Goal: Complete application form: Complete application form

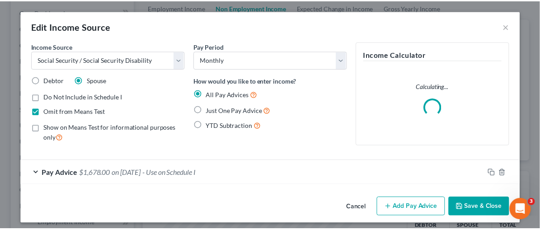
scroll to position [161, 218]
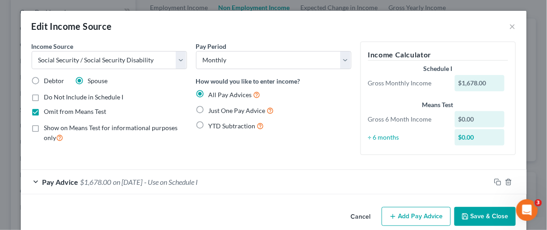
click at [504, 218] on button "Save & Close" at bounding box center [484, 216] width 61 height 19
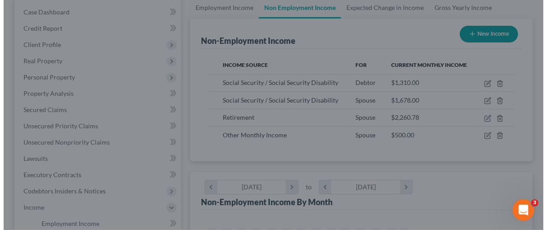
scroll to position [451446, 451392]
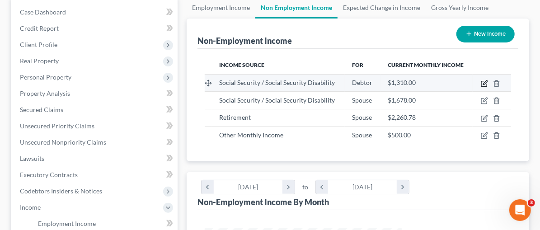
click at [484, 82] on icon "button" at bounding box center [484, 83] width 7 height 7
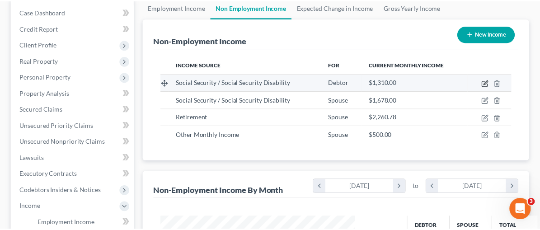
scroll to position [161, 218]
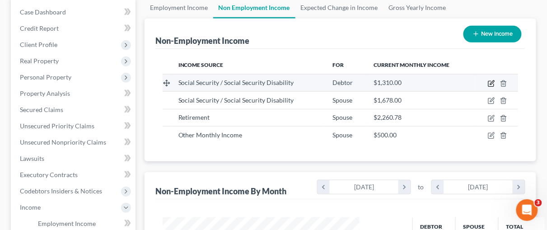
select select "4"
select select "0"
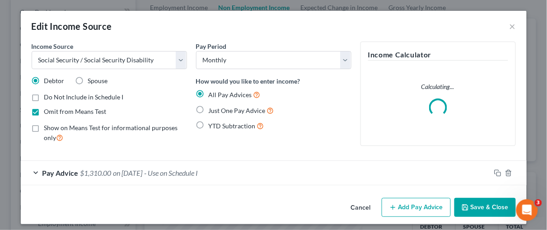
click at [495, 208] on button "Save & Close" at bounding box center [484, 207] width 61 height 19
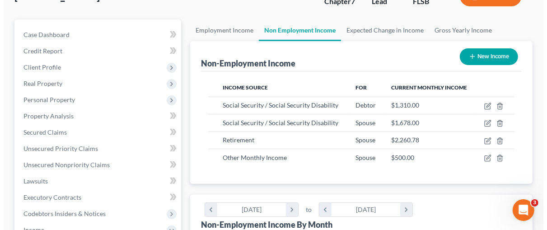
scroll to position [81, 0]
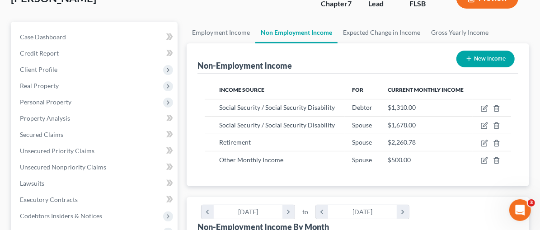
click at [255, 33] on link "Non Employment Income" at bounding box center [296, 33] width 82 height 22
click at [490, 55] on button "New Income" at bounding box center [485, 59] width 58 height 17
select select "0"
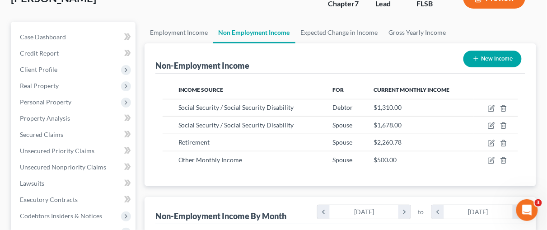
scroll to position [161, 218]
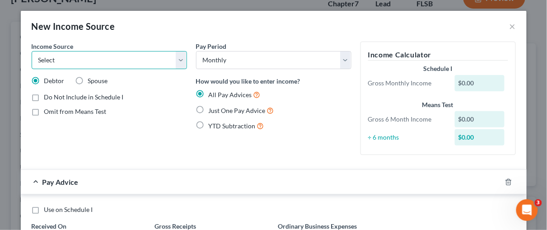
click at [178, 58] on select "Select Unemployment Disability (from employer) Pension Retirement Social Securi…" at bounding box center [109, 60] width 155 height 18
select select "13"
click at [32, 51] on select "Select Unemployment Disability (from employer) Pension Retirement Social Securi…" at bounding box center [109, 60] width 155 height 18
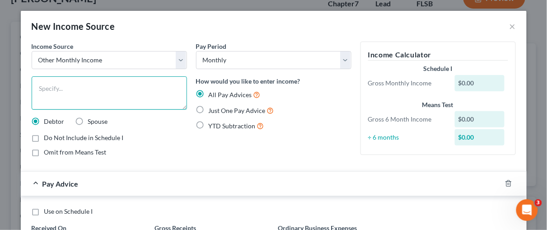
click at [60, 84] on textarea at bounding box center [109, 92] width 155 height 33
click at [48, 87] on textarea at bounding box center [109, 92] width 155 height 33
click at [56, 87] on textarea at bounding box center [109, 92] width 155 height 33
type textarea "Car Accident Settlement, [PERSON_NAME] and [PERSON_NAME] PA."
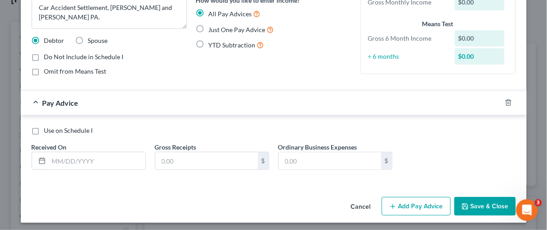
scroll to position [83, 0]
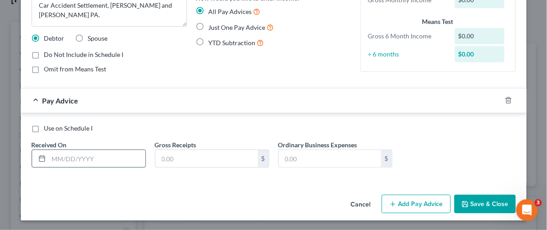
click at [79, 154] on input "text" at bounding box center [97, 158] width 97 height 17
drag, startPoint x: 270, startPoint y: 74, endPoint x: 257, endPoint y: 74, distance: 12.7
click at [270, 74] on div "Pay Period Select Monthly Twice Monthly Every Other Week Weekly How would you l…" at bounding box center [273, 19] width 164 height 122
click at [44, 53] on label "Do Not Include in Schedule I" at bounding box center [83, 54] width 79 height 9
click at [48, 53] on input "Do Not Include in Schedule I" at bounding box center [51, 53] width 6 height 6
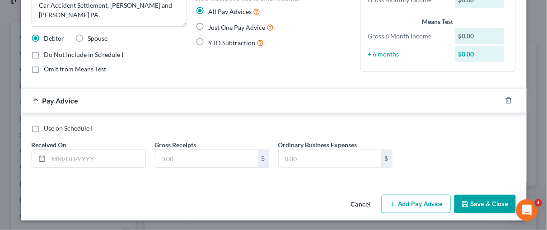
checkbox input "true"
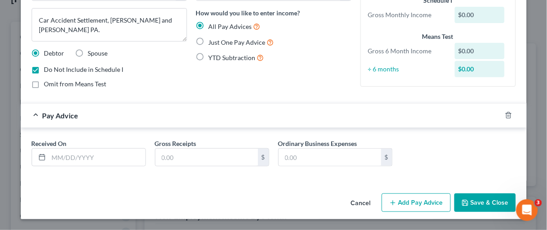
scroll to position [67, 0]
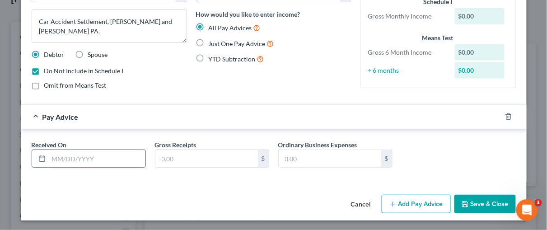
click at [57, 159] on input "text" at bounding box center [97, 158] width 97 height 17
type input "[DATE]"
click at [192, 158] on input "text" at bounding box center [206, 158] width 103 height 17
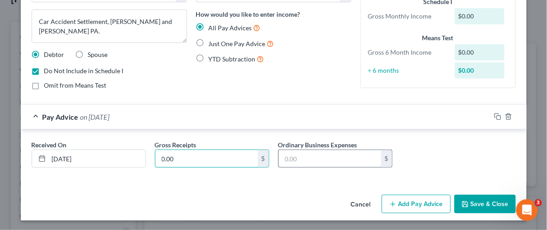
type input "0.00"
click at [295, 158] on input "text" at bounding box center [330, 158] width 103 height 17
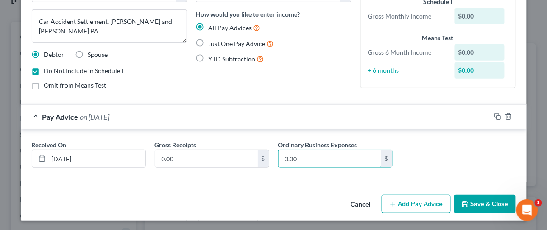
type input "0.00"
click at [411, 204] on button "Add Pay Advice" at bounding box center [416, 204] width 69 height 19
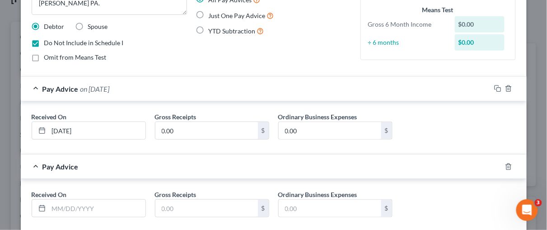
scroll to position [107, 0]
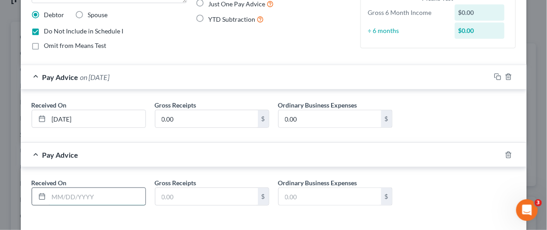
click at [80, 195] on input "text" at bounding box center [97, 196] width 97 height 17
type input "[DATE]"
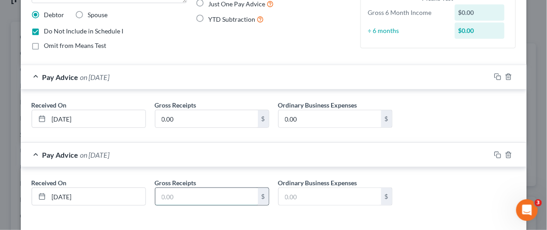
click at [165, 194] on input "text" at bounding box center [206, 196] width 103 height 17
type input "0.00"
click at [290, 200] on input "text" at bounding box center [330, 196] width 103 height 17
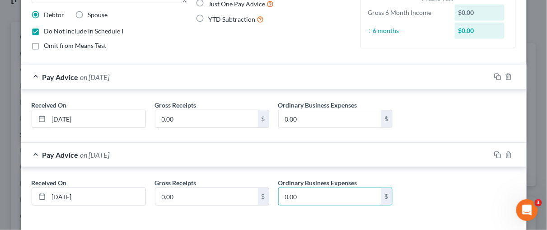
type input "0.00"
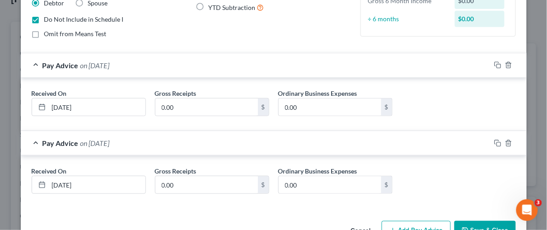
scroll to position [144, 0]
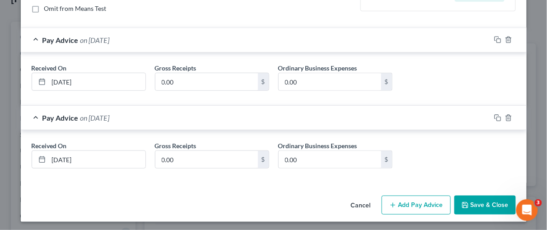
click at [429, 203] on button "Add Pay Advice" at bounding box center [416, 205] width 69 height 19
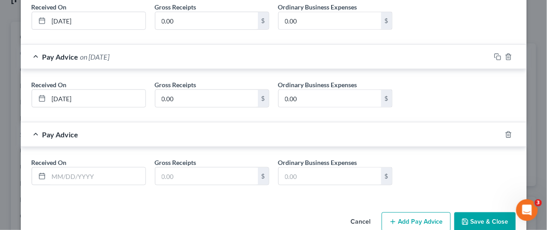
scroll to position [219, 0]
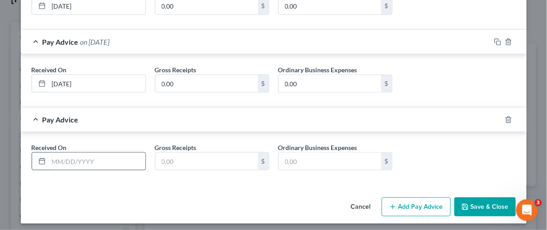
drag, startPoint x: 72, startPoint y: 160, endPoint x: 68, endPoint y: 151, distance: 9.5
click at [72, 160] on input "text" at bounding box center [97, 161] width 97 height 17
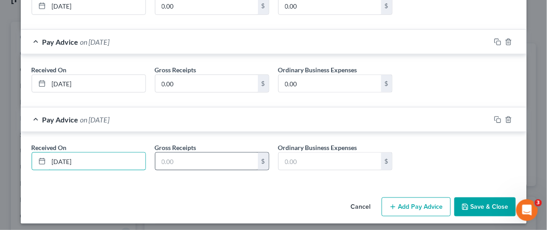
type input "[DATE]"
click at [163, 154] on input "text" at bounding box center [206, 161] width 103 height 17
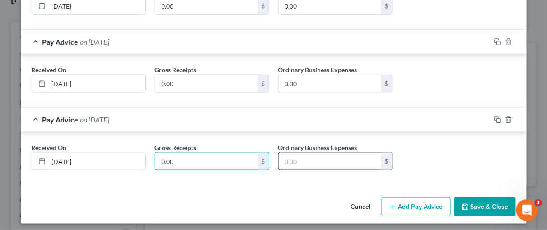
type input "0.00"
click at [302, 161] on input "text" at bounding box center [330, 161] width 103 height 17
type input "0.00"
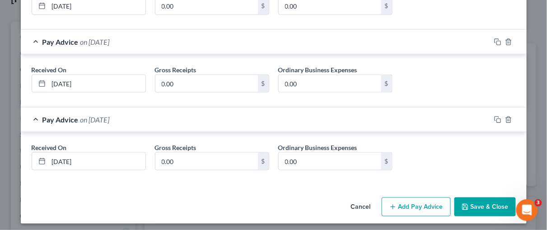
click at [422, 206] on button "Add Pay Advice" at bounding box center [416, 206] width 69 height 19
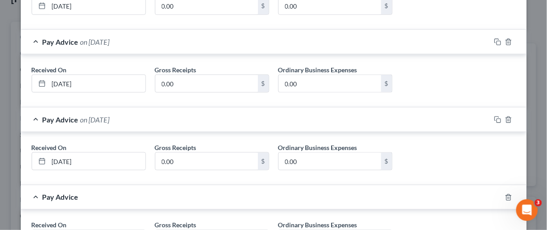
scroll to position [298, 0]
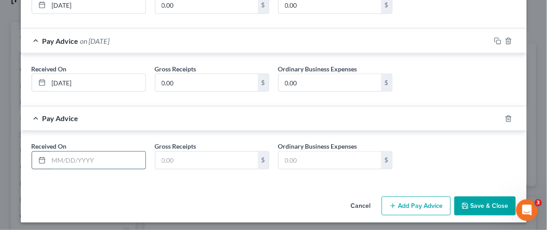
click at [77, 158] on input "text" at bounding box center [97, 160] width 97 height 17
type input "[DATE]"
click at [164, 157] on input "text" at bounding box center [206, 160] width 103 height 17
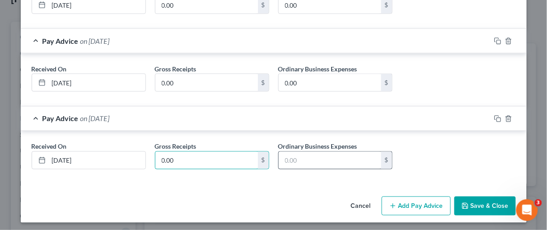
type input "0.00"
click at [303, 158] on input "text" at bounding box center [330, 160] width 103 height 17
type input "0.00"
click at [418, 202] on button "Add Pay Advice" at bounding box center [416, 205] width 69 height 19
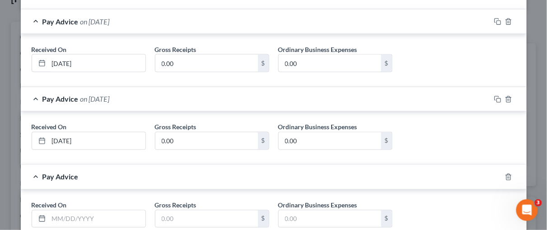
scroll to position [375, 0]
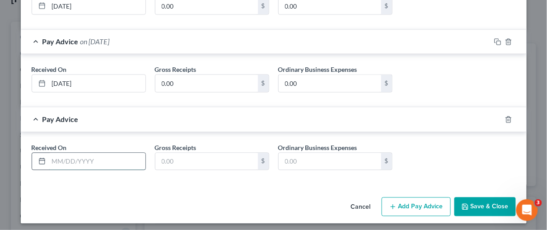
drag, startPoint x: 60, startPoint y: 158, endPoint x: 75, endPoint y: 158, distance: 15.4
click at [62, 158] on input "text" at bounding box center [97, 161] width 97 height 17
type input "[DATE]"
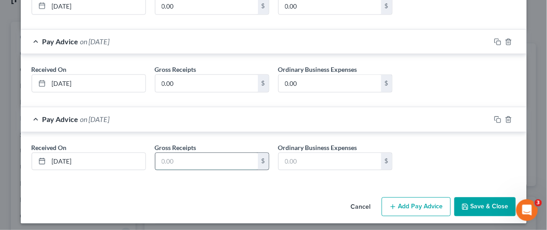
click at [174, 159] on input "text" at bounding box center [206, 161] width 103 height 17
type input "0.00"
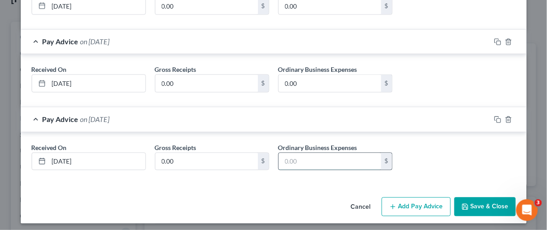
drag, startPoint x: 291, startPoint y: 161, endPoint x: 298, endPoint y: 151, distance: 12.3
click at [291, 162] on input "text" at bounding box center [330, 161] width 103 height 17
type input "0.00"
click at [420, 209] on button "Add Pay Advice" at bounding box center [416, 206] width 69 height 19
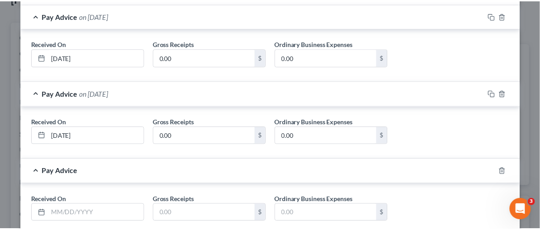
scroll to position [452, 0]
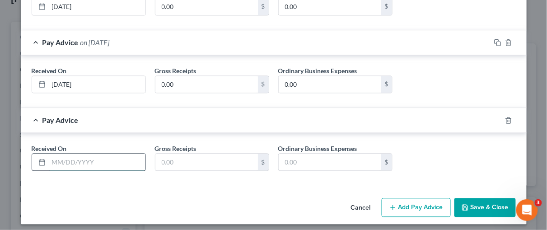
click at [51, 158] on input "text" at bounding box center [97, 162] width 97 height 17
type input "[DATE]"
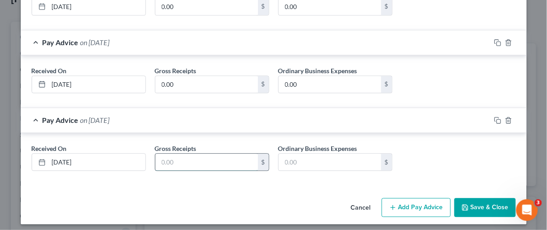
click at [173, 156] on input "text" at bounding box center [206, 162] width 103 height 17
type input "0.00"
click at [310, 165] on input "text" at bounding box center [330, 162] width 103 height 17
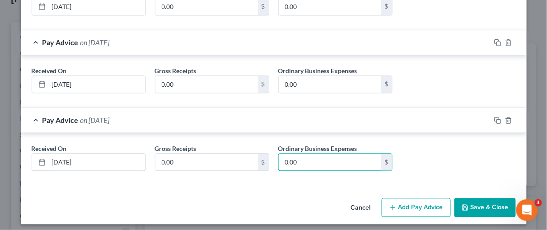
type input "0.00"
click at [485, 200] on button "Save & Close" at bounding box center [484, 207] width 61 height 19
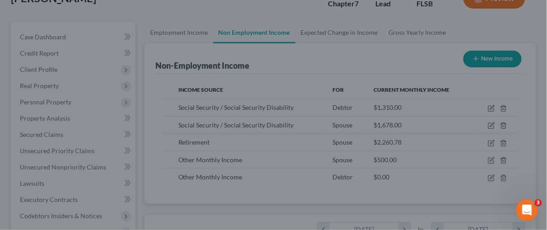
scroll to position [451446, 451392]
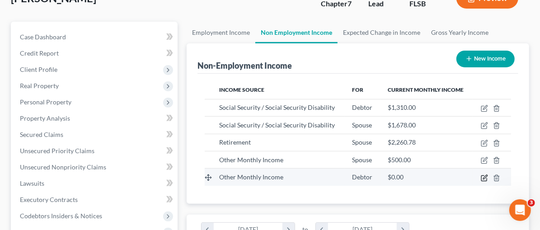
click at [484, 178] on icon "button" at bounding box center [483, 177] width 5 height 5
select select "13"
select select "0"
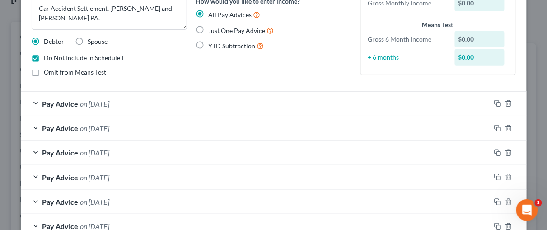
scroll to position [82, 0]
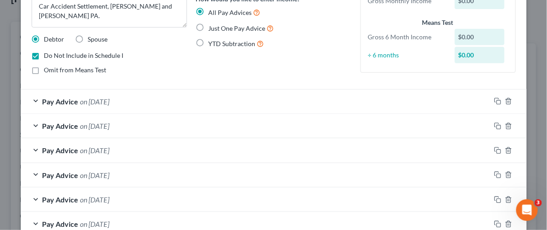
click at [58, 101] on span "Pay Advice" at bounding box center [60, 101] width 36 height 9
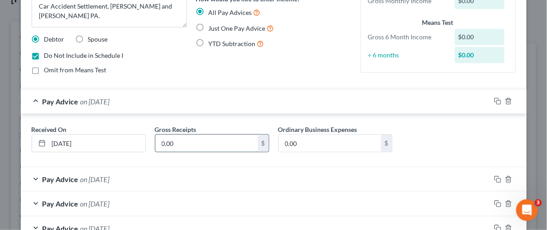
click at [178, 144] on input "0.00" at bounding box center [206, 143] width 103 height 17
type input "8,541.57"
click at [291, 145] on input "0.00" at bounding box center [330, 143] width 103 height 17
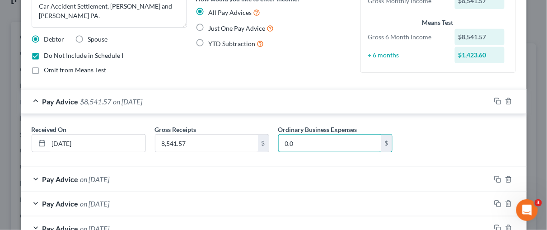
type input "0.00"
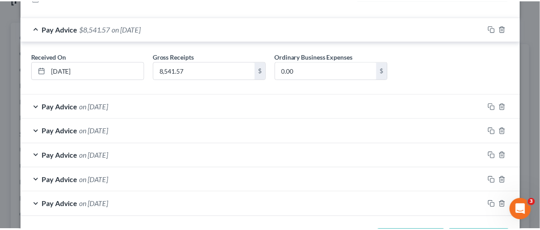
scroll to position [189, 0]
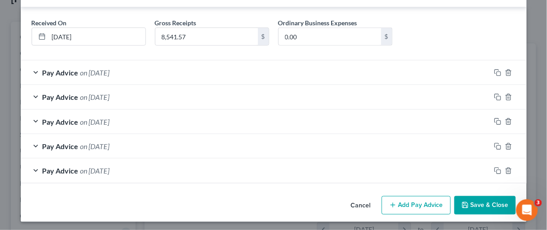
click at [493, 201] on button "Save & Close" at bounding box center [484, 205] width 61 height 19
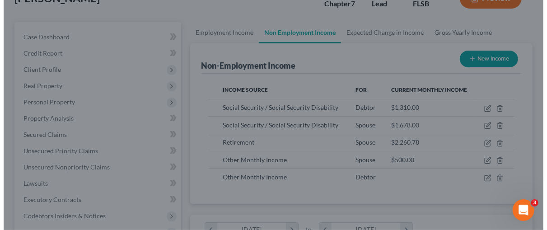
scroll to position [451446, 451392]
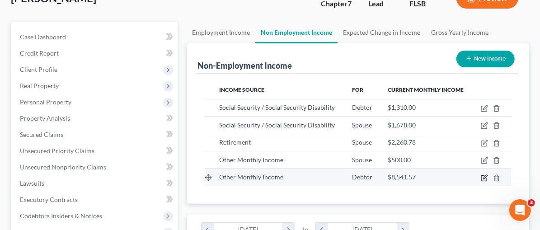
click at [486, 174] on icon "button" at bounding box center [484, 177] width 7 height 7
select select "13"
select select "0"
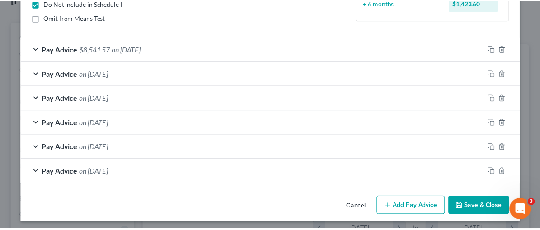
scroll to position [136, 0]
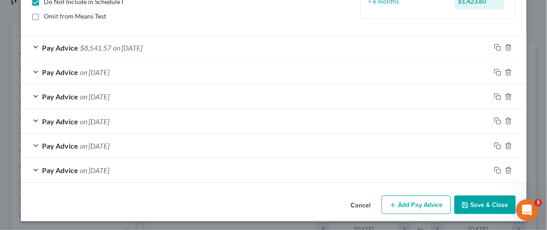
click at [482, 207] on button "Save & Close" at bounding box center [484, 205] width 61 height 19
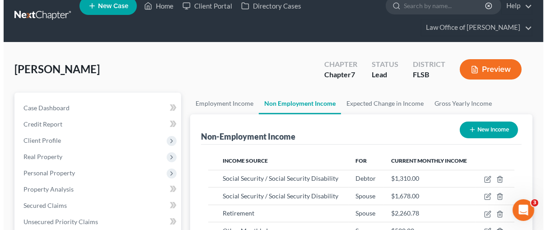
scroll to position [8, 0]
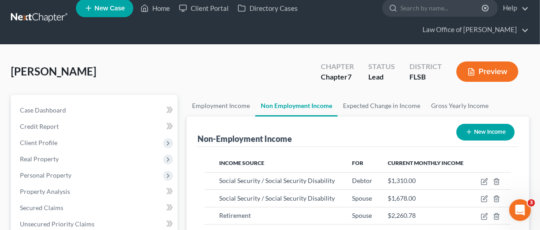
click at [492, 67] on button "Preview" at bounding box center [487, 71] width 62 height 20
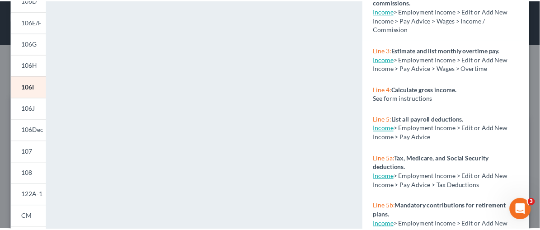
scroll to position [451446, 451392]
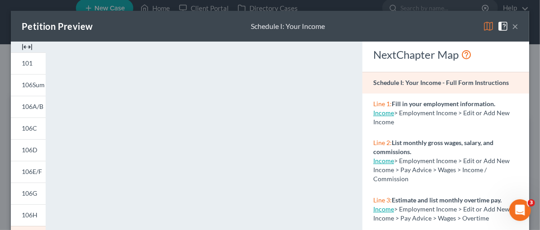
drag, startPoint x: 541, startPoint y: 140, endPoint x: 546, endPoint y: 22, distance: 117.5
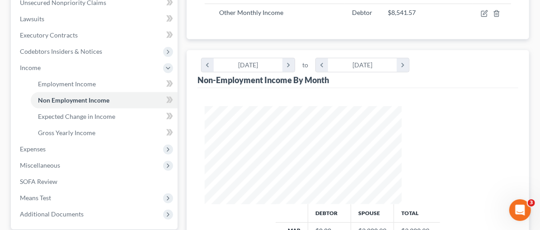
scroll to position [247, 0]
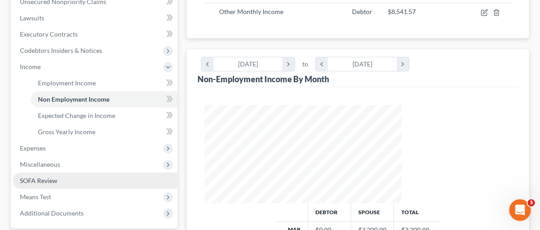
click at [42, 179] on span "SOFA Review" at bounding box center [38, 181] width 37 height 8
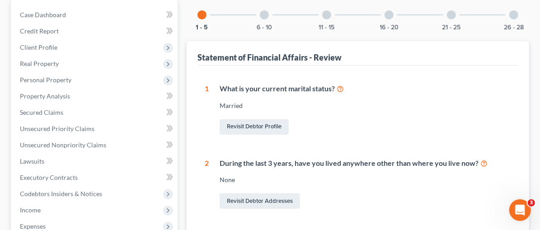
scroll to position [98, 0]
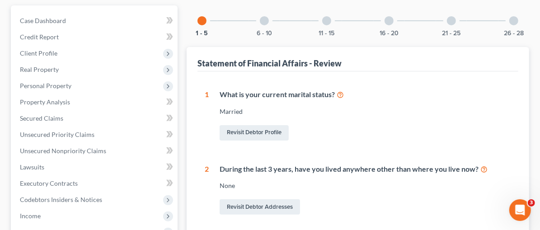
click at [260, 18] on div at bounding box center [264, 20] width 9 height 9
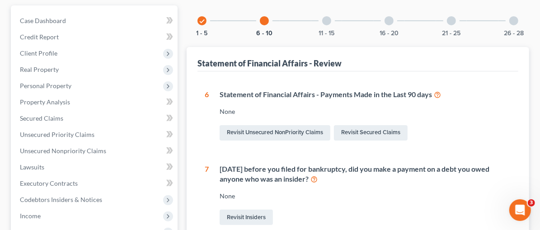
click at [322, 17] on div at bounding box center [326, 20] width 9 height 9
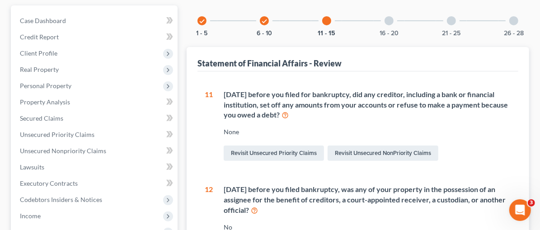
click at [384, 19] on div at bounding box center [388, 20] width 9 height 9
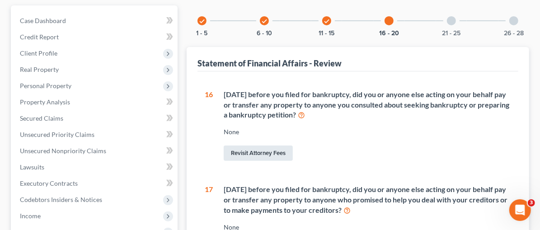
click at [227, 154] on link "Revisit Attorney Fees" at bounding box center [258, 152] width 69 height 15
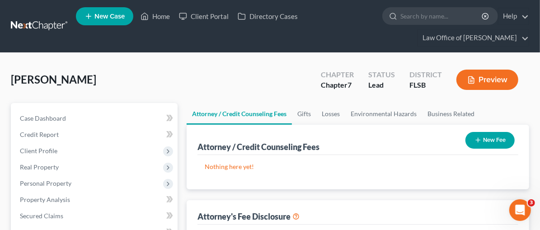
click at [485, 140] on button "New Fee" at bounding box center [489, 140] width 49 height 17
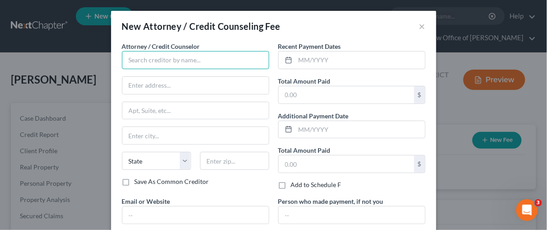
click at [159, 62] on input "text" at bounding box center [195, 60] width 147 height 18
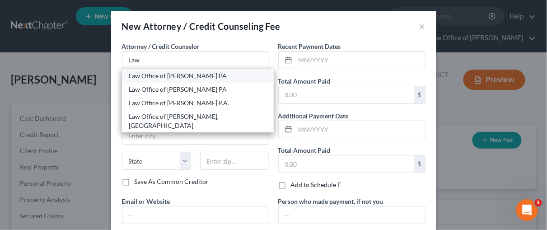
click at [170, 76] on div "Law Office of Julia Kefalinos PA" at bounding box center [197, 75] width 137 height 9
type input "Law Office of Julia Kefalinos PA"
type input "2121 SW 3rd Ave.,"
type input "Suite 600"
type input "[GEOGRAPHIC_DATA]"
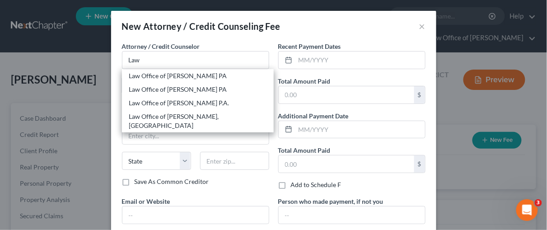
select select "9"
type input "33129"
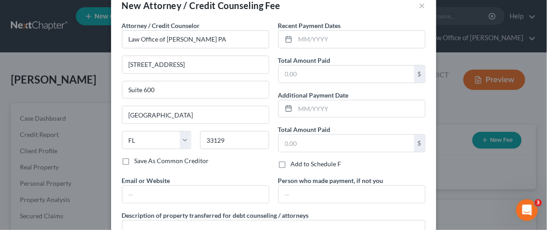
scroll to position [42, 0]
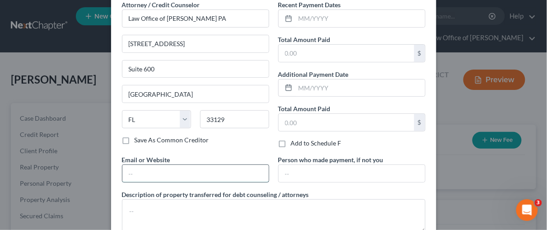
drag, startPoint x: 155, startPoint y: 168, endPoint x: 157, endPoint y: 163, distance: 4.9
click at [155, 168] on input "text" at bounding box center [195, 173] width 146 height 17
type input "www.kefalinoslaw.com"
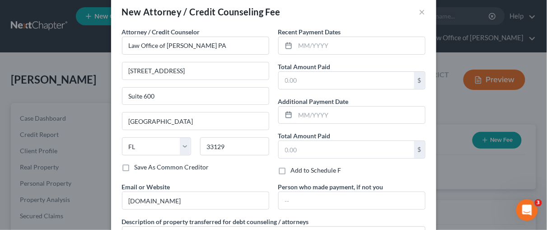
scroll to position [0, 0]
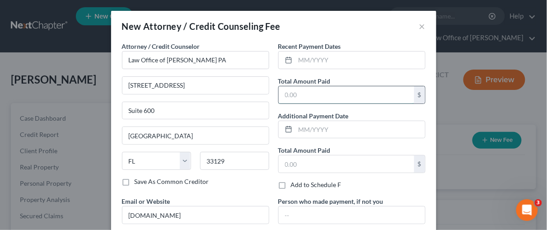
drag, startPoint x: 294, startPoint y: 94, endPoint x: 299, endPoint y: 93, distance: 4.7
click at [294, 94] on input "text" at bounding box center [346, 94] width 135 height 17
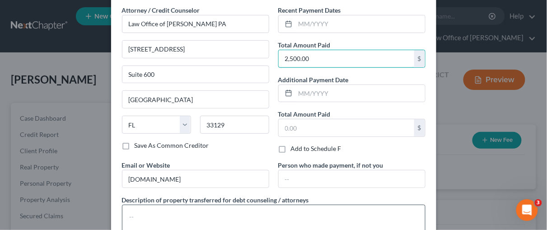
scroll to position [50, 0]
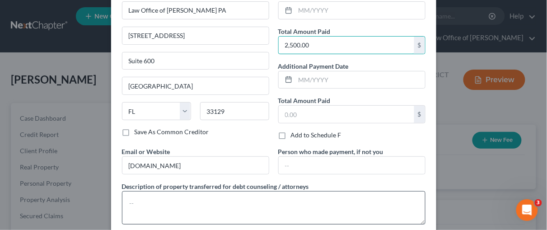
type input "2,500.00"
click at [171, 198] on textarea at bounding box center [273, 207] width 303 height 33
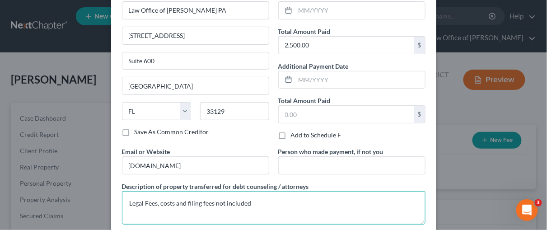
click at [290, 210] on textarea "Legal Fees, costs and filing fees not included" at bounding box center [273, 207] width 303 height 33
type textarea "Legal Fees, costs and filing fees not included"
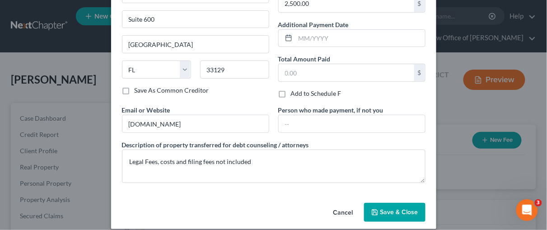
scroll to position [98, 0]
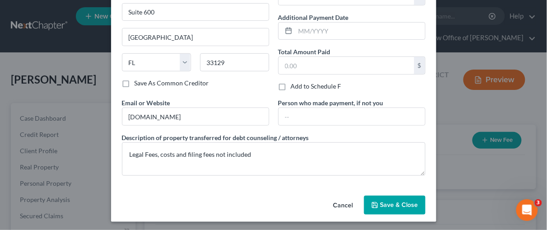
click at [392, 201] on span "Save & Close" at bounding box center [399, 205] width 38 height 8
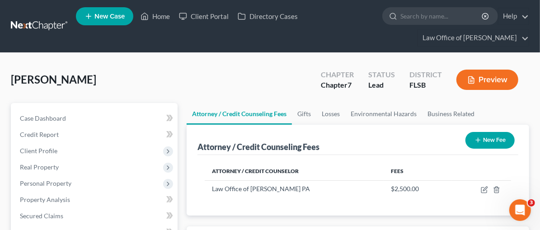
click at [493, 141] on button "New Fee" at bounding box center [489, 140] width 49 height 17
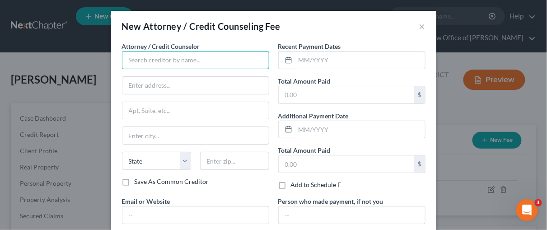
click at [135, 60] on input "text" at bounding box center [195, 60] width 147 height 18
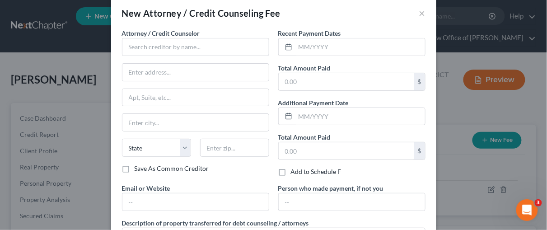
scroll to position [22, 0]
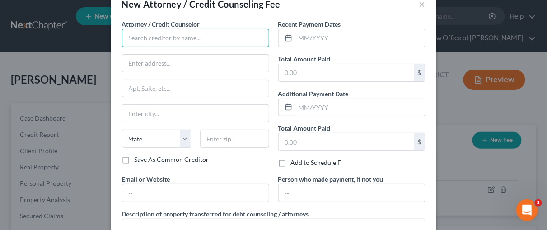
drag, startPoint x: 142, startPoint y: 38, endPoint x: 146, endPoint y: 36, distance: 4.6
click at [143, 37] on input "text" at bounding box center [195, 38] width 147 height 18
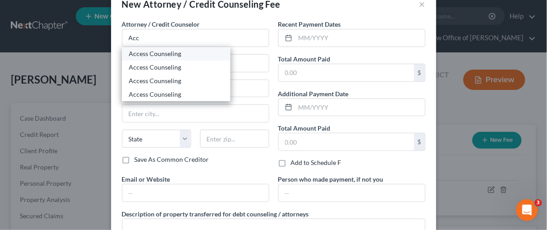
click at [152, 53] on div "Access Counseling" at bounding box center [176, 53] width 94 height 9
type input "Access Counseling"
type input "633 W 5th St., Suite 26001"
type input "Los Angeles"
select select "4"
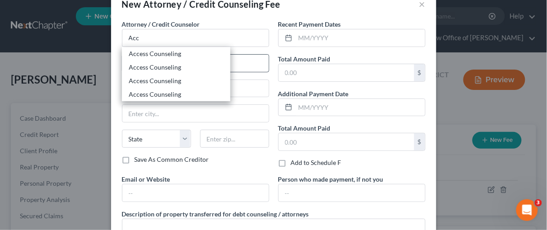
type input "90071"
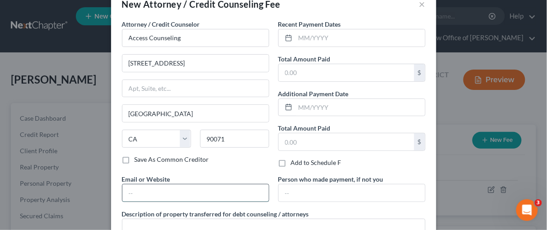
click at [139, 188] on input "text" at bounding box center [195, 192] width 146 height 17
type input "www.AccessBK.org"
click at [298, 73] on input "text" at bounding box center [346, 72] width 135 height 17
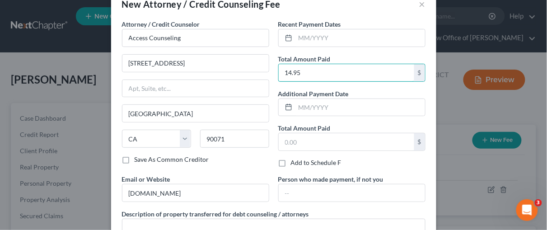
type input "14.95"
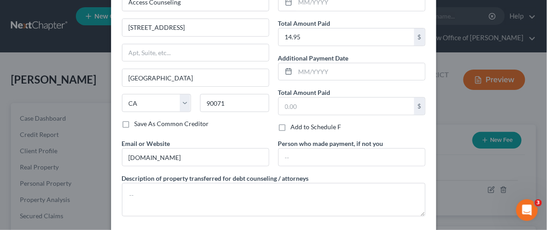
scroll to position [98, 0]
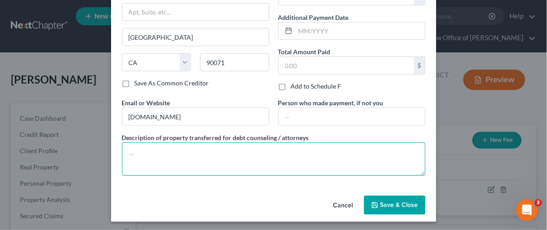
drag, startPoint x: 138, startPoint y: 151, endPoint x: 146, endPoint y: 149, distance: 8.4
click at [138, 152] on textarea at bounding box center [273, 158] width 303 height 33
type textarea "Certificate of Counseling"
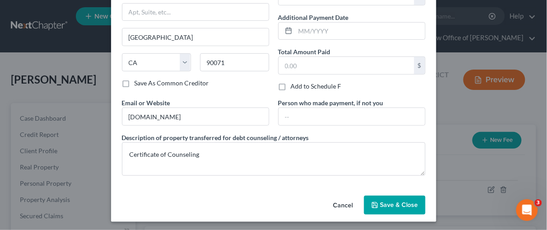
click at [389, 205] on span "Save & Close" at bounding box center [399, 205] width 38 height 8
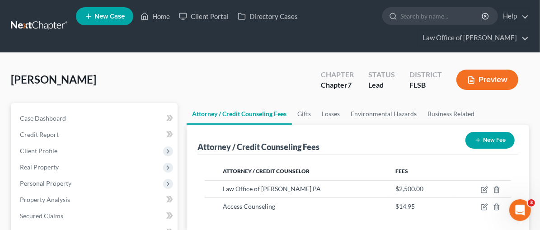
click at [496, 80] on button "Preview" at bounding box center [487, 80] width 62 height 20
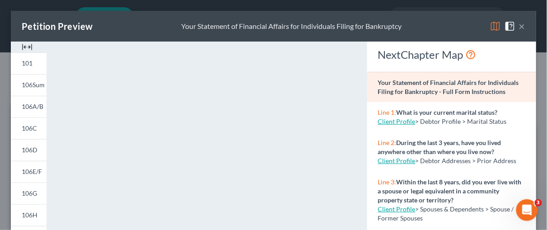
click at [28, 44] on img at bounding box center [27, 47] width 11 height 11
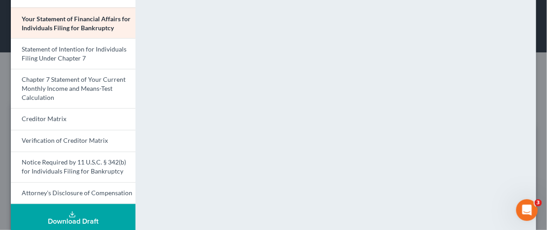
scroll to position [346, 0]
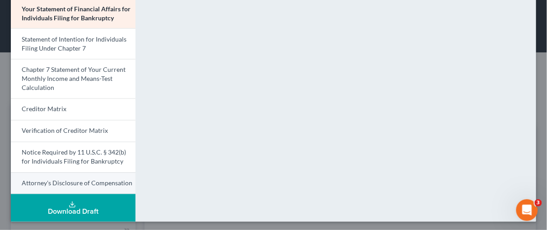
click at [93, 179] on span "Attorney's Disclosure of Compensation" at bounding box center [77, 183] width 111 height 8
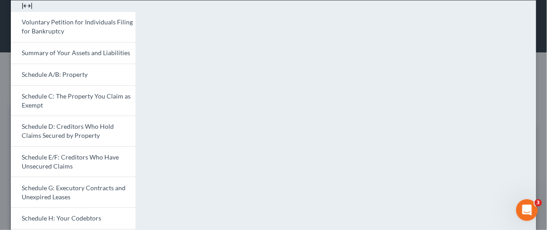
scroll to position [0, 0]
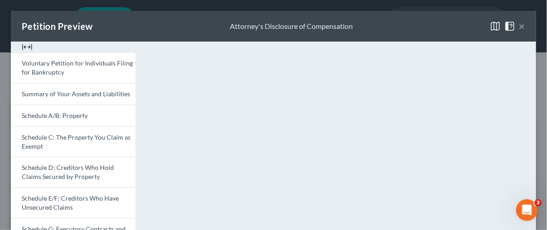
click at [519, 26] on button "×" at bounding box center [522, 26] width 6 height 11
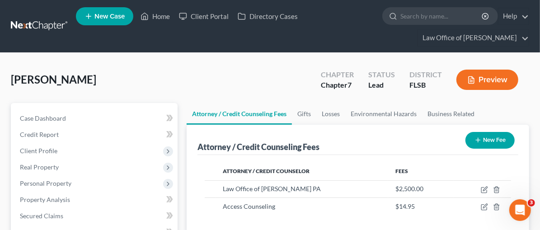
click at [492, 140] on button "New Fee" at bounding box center [489, 140] width 49 height 17
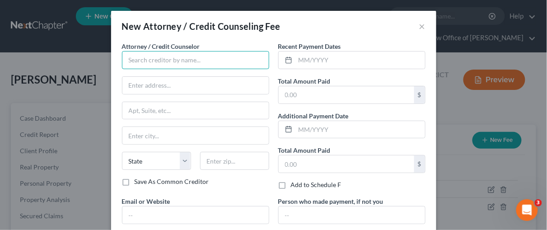
click at [150, 66] on input "text" at bounding box center [195, 60] width 147 height 18
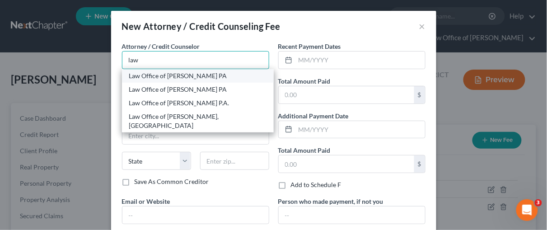
click at [186, 68] on div "law Law Office of Julia Kefalinos PA Law Office of Julia Kefalinos PA Law Offic…" at bounding box center [195, 60] width 147 height 18
click at [185, 75] on div "Law Office of Julia Kefalinos PA" at bounding box center [197, 75] width 137 height 9
type input "Law Office of Julia Kefalinos PA"
type input "2121 SW 3rd Ave.,"
type input "Suite 600"
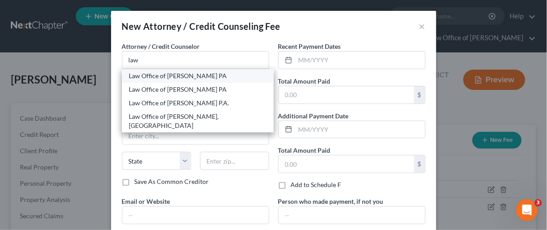
type input "[GEOGRAPHIC_DATA]"
select select "9"
type input "33129"
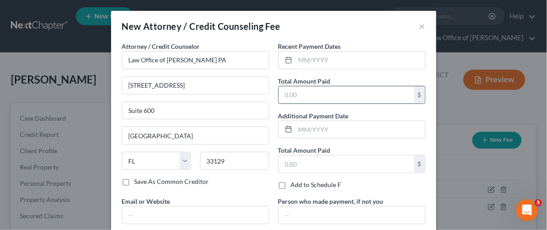
click at [290, 99] on input "text" at bounding box center [346, 94] width 135 height 17
type input "2,500.00"
click at [132, 207] on input "text" at bounding box center [195, 214] width 146 height 17
click at [140, 218] on input "text" at bounding box center [195, 214] width 146 height 17
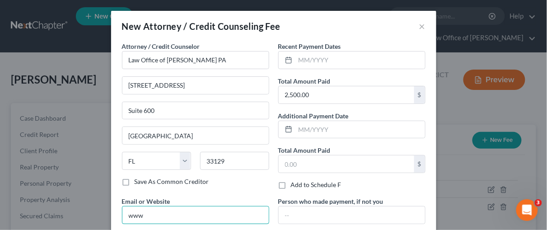
type input "www.kefalinoslaw.com"
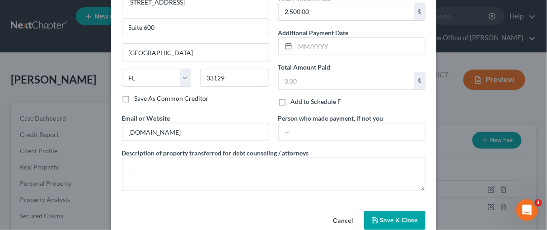
scroll to position [98, 0]
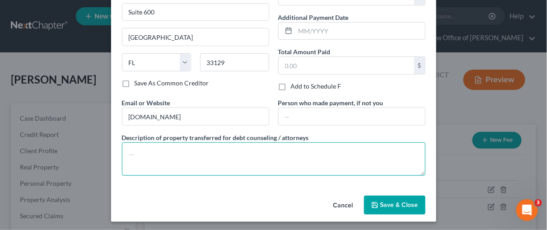
click at [128, 147] on textarea at bounding box center [273, 158] width 303 height 33
type textarea "Legal Fees. Filing fees and costs are not included"
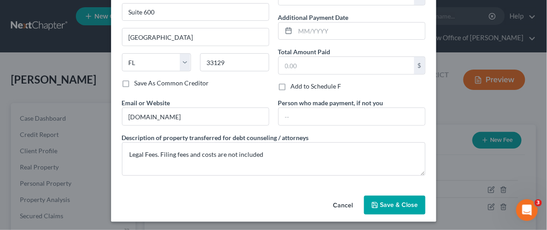
click at [383, 202] on span "Save & Close" at bounding box center [399, 205] width 38 height 8
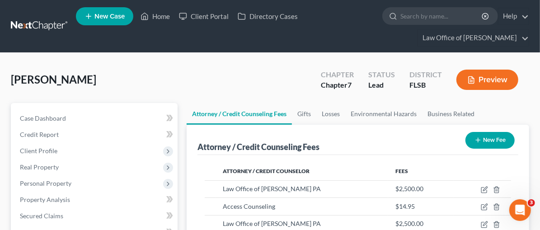
click at [489, 75] on button "Preview" at bounding box center [487, 80] width 62 height 20
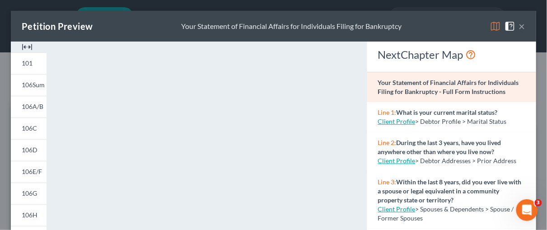
click at [519, 24] on button "×" at bounding box center [522, 26] width 6 height 11
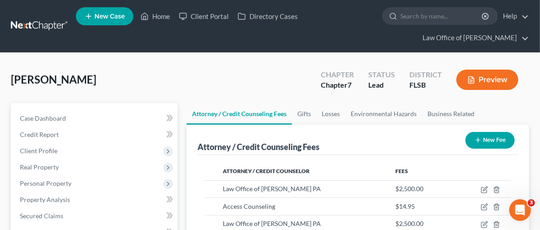
click at [493, 79] on button "Preview" at bounding box center [487, 80] width 62 height 20
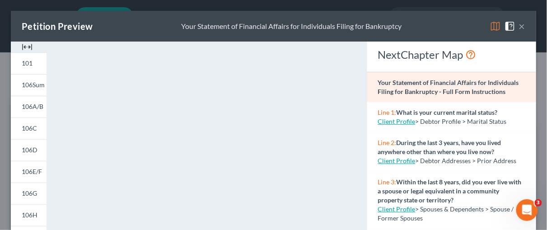
click at [26, 46] on img at bounding box center [27, 47] width 11 height 11
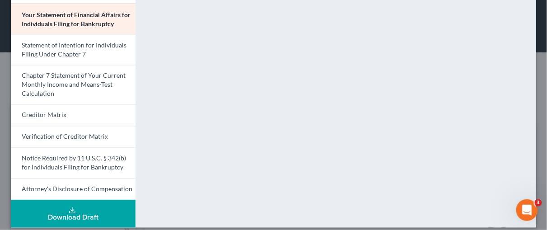
scroll to position [341, 0]
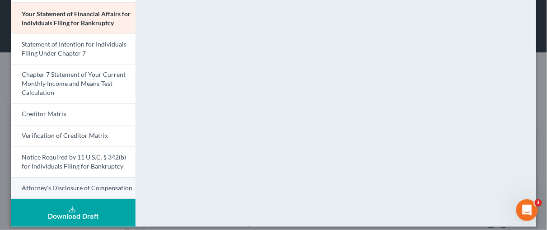
click at [117, 184] on span "Attorney's Disclosure of Compensation" at bounding box center [77, 188] width 111 height 8
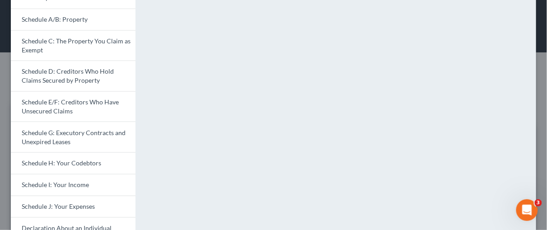
scroll to position [0, 0]
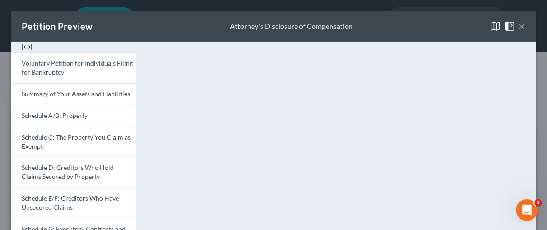
click at [30, 48] on img at bounding box center [27, 47] width 11 height 11
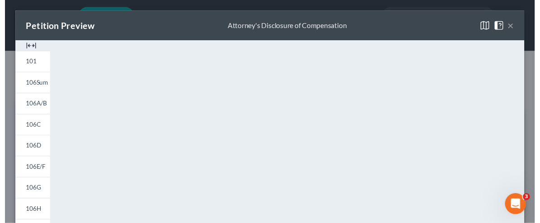
scroll to position [98, 0]
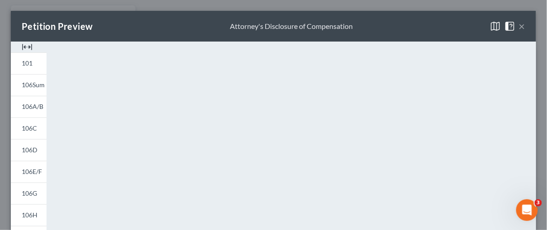
click at [519, 26] on button "×" at bounding box center [522, 26] width 6 height 11
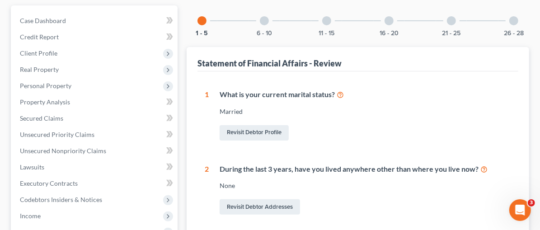
click at [384, 22] on div at bounding box center [388, 20] width 9 height 9
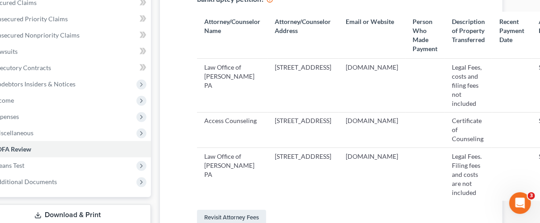
scroll to position [213, 28]
click at [337, 70] on td "www.kefalinoslaw.com" at bounding box center [370, 85] width 67 height 53
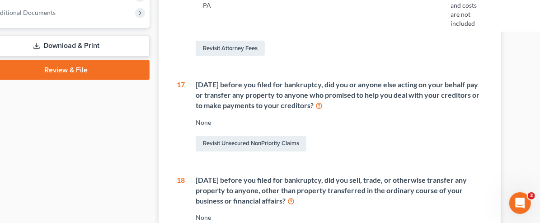
scroll to position [293, 28]
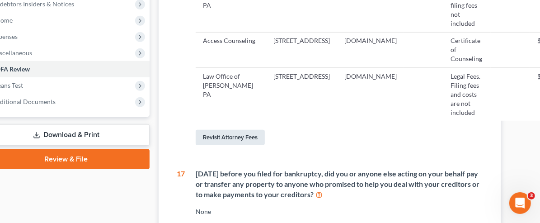
click at [196, 130] on link "Revisit Attorney Fees" at bounding box center [230, 137] width 69 height 15
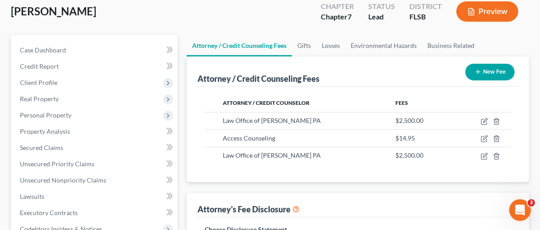
scroll to position [85, 0]
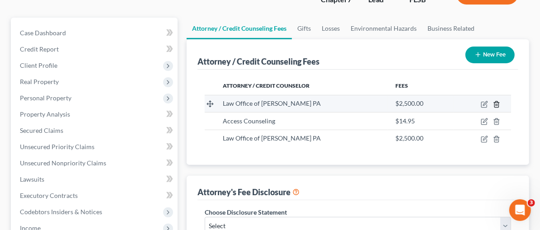
click at [494, 101] on icon "button" at bounding box center [496, 104] width 7 height 7
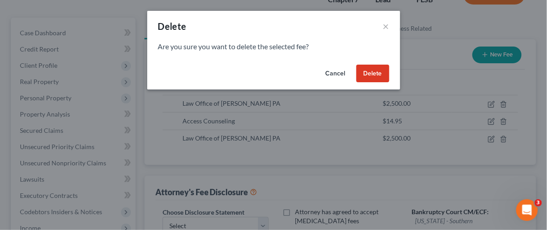
click at [374, 75] on button "Delete" at bounding box center [372, 74] width 33 height 18
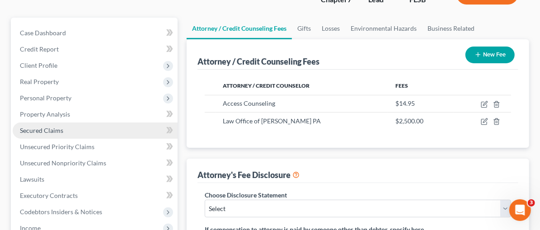
click at [97, 122] on link "Secured Claims" at bounding box center [95, 130] width 165 height 16
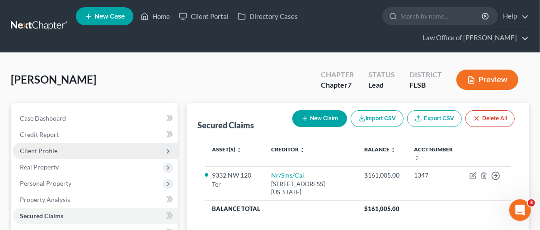
click at [25, 148] on span "Client Profile" at bounding box center [38, 151] width 37 height 8
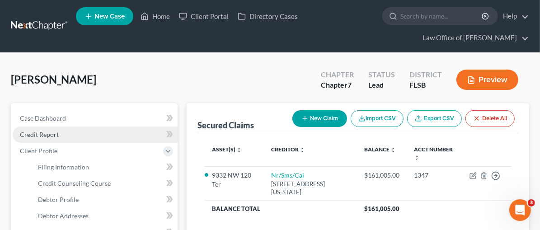
click at [50, 132] on span "Credit Report" at bounding box center [39, 135] width 39 height 8
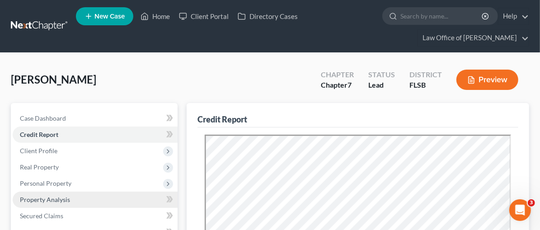
click at [47, 198] on span "Property Analysis" at bounding box center [45, 200] width 50 height 8
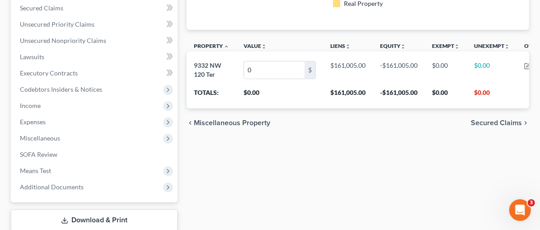
scroll to position [218, 0]
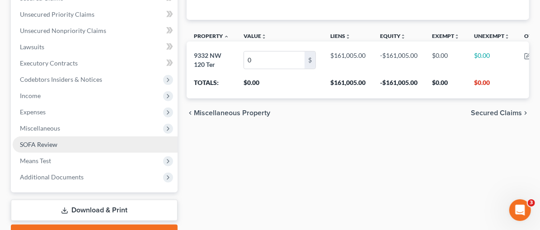
click at [37, 145] on span "SOFA Review" at bounding box center [38, 144] width 37 height 8
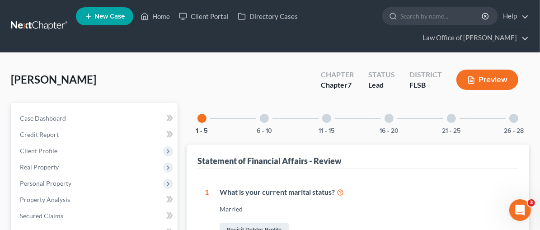
click at [384, 118] on div at bounding box center [388, 118] width 9 height 9
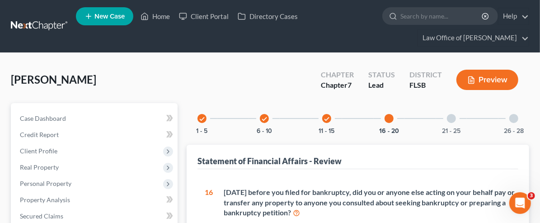
click at [491, 79] on button "Preview" at bounding box center [487, 80] width 62 height 20
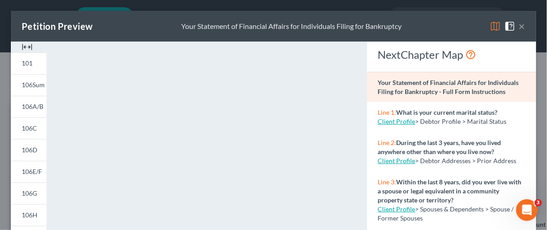
drag, startPoint x: 26, startPoint y: 45, endPoint x: 32, endPoint y: 46, distance: 5.5
click at [26, 44] on img at bounding box center [27, 47] width 11 height 11
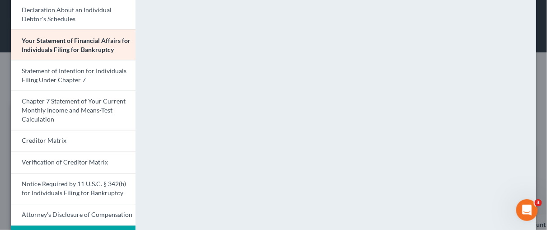
scroll to position [321, 0]
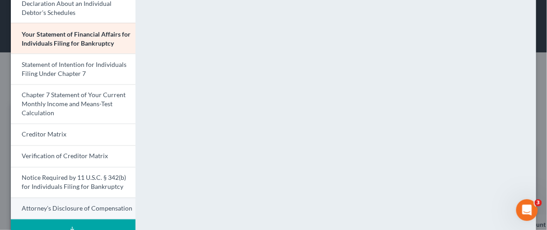
click at [74, 208] on span "Attorney's Disclosure of Compensation" at bounding box center [77, 209] width 111 height 8
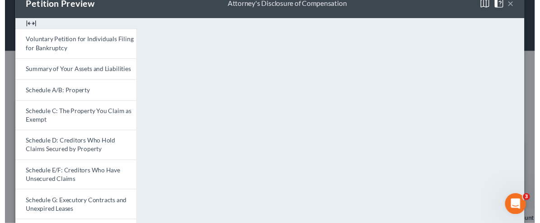
scroll to position [0, 0]
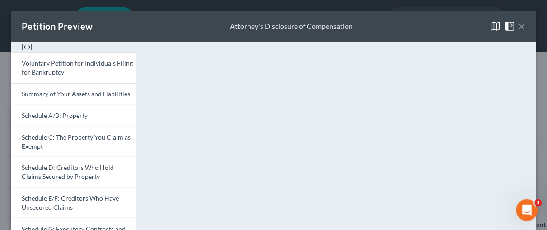
click at [519, 24] on button "×" at bounding box center [522, 26] width 6 height 11
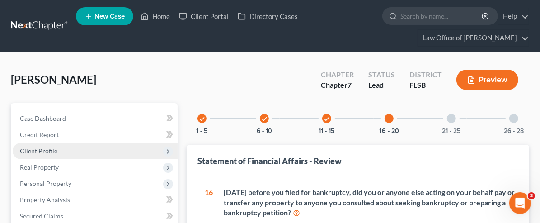
click at [47, 145] on span "Client Profile" at bounding box center [95, 151] width 165 height 16
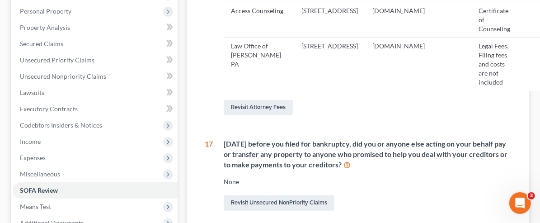
scroll to position [216, 0]
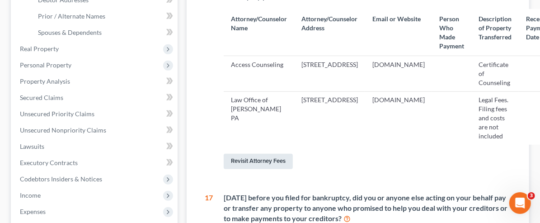
click at [224, 154] on link "Revisit Attorney Fees" at bounding box center [258, 161] width 69 height 15
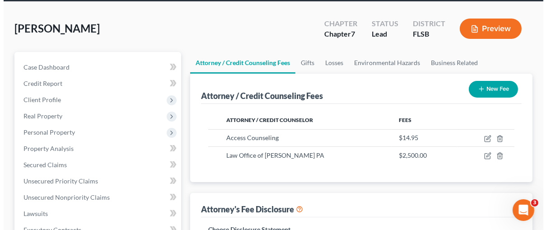
scroll to position [46, 0]
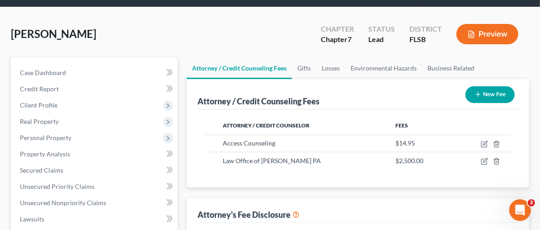
click at [488, 92] on button "New Fee" at bounding box center [489, 94] width 49 height 17
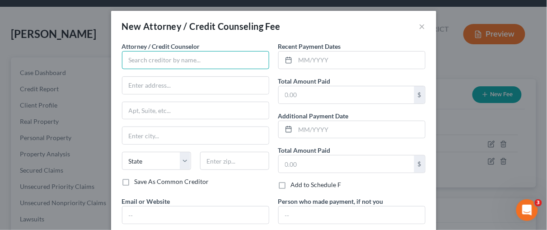
click at [166, 56] on input "text" at bounding box center [195, 60] width 147 height 18
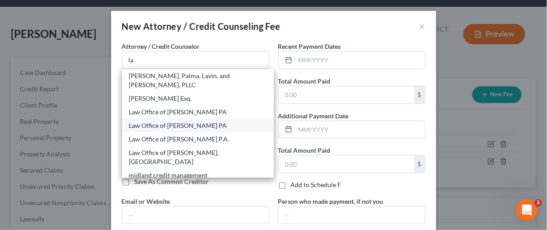
click at [148, 121] on div "Law Office of Julia Kefalinos PA" at bounding box center [197, 125] width 137 height 9
type input "Law Office of Julia Kefalinos PA"
type input "2121 SW 3rd Ave.,"
type input "Suite 600"
type input "[GEOGRAPHIC_DATA]"
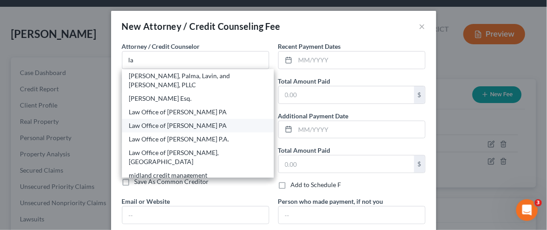
select select "9"
type input "33129"
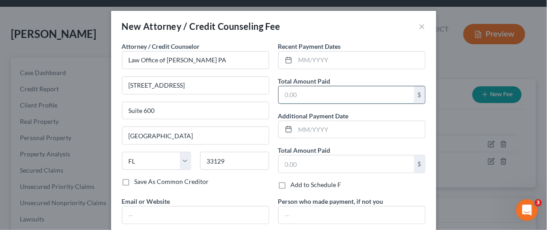
click at [294, 91] on input "text" at bounding box center [346, 94] width 135 height 17
type input "2,500.00"
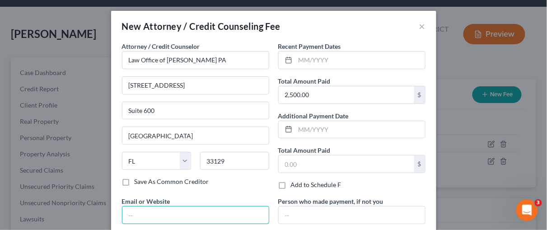
drag, startPoint x: 146, startPoint y: 208, endPoint x: 150, endPoint y: 204, distance: 5.7
click at [148, 208] on input "text" at bounding box center [195, 214] width 146 height 17
type input "www.kefalinoslaw.com"
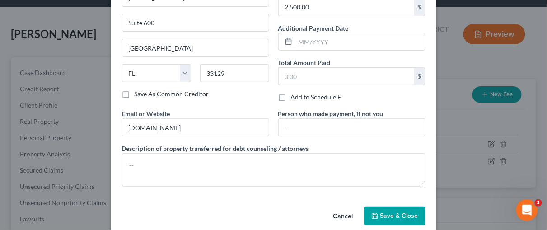
scroll to position [89, 0]
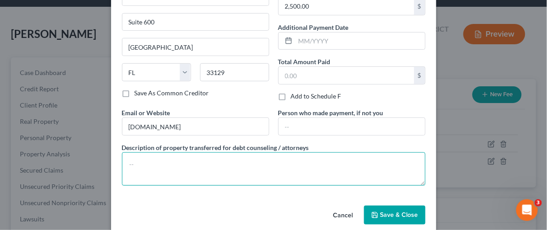
click at [181, 160] on textarea at bounding box center [273, 168] width 303 height 33
type textarea "Legal Fees. Filing fees and costs are not included."
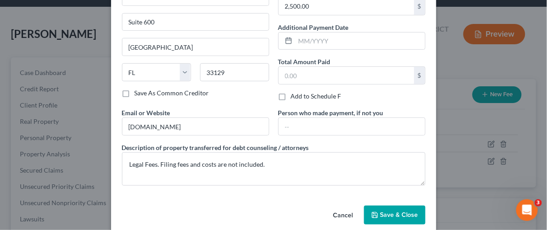
click at [412, 211] on span "Save & Close" at bounding box center [399, 215] width 38 height 8
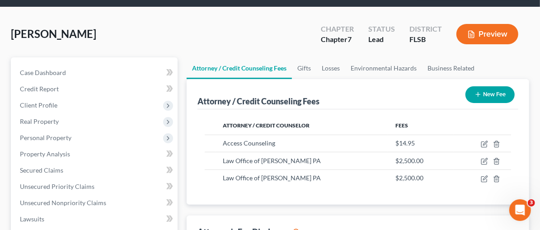
click at [310, 192] on div "Attorney / Credit Counselor Fees Access Counseling $14.95 Law Office of Julia K…" at bounding box center [357, 156] width 321 height 95
click at [497, 35] on button "Preview" at bounding box center [487, 34] width 62 height 20
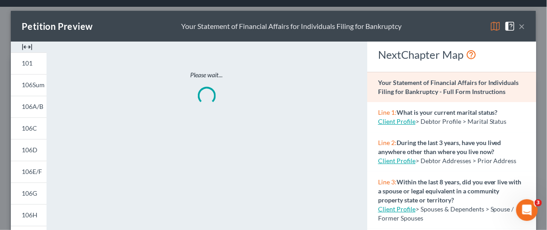
click at [28, 48] on img at bounding box center [27, 47] width 11 height 11
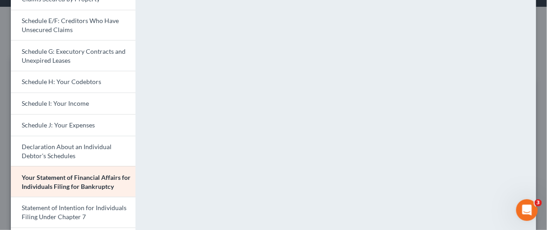
scroll to position [346, 0]
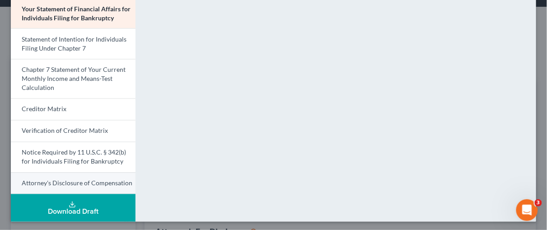
click at [86, 179] on span "Attorney's Disclosure of Compensation" at bounding box center [77, 183] width 111 height 8
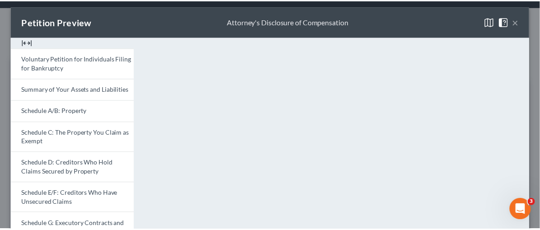
scroll to position [4, 0]
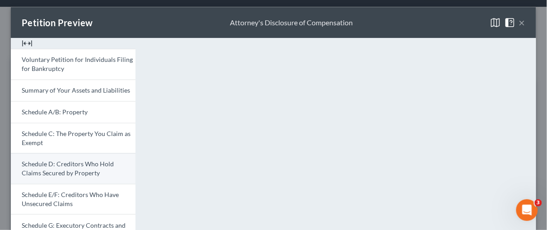
click at [61, 167] on span "Schedule D: Creditors Who Hold Claims Secured by Property" at bounding box center [68, 168] width 92 height 17
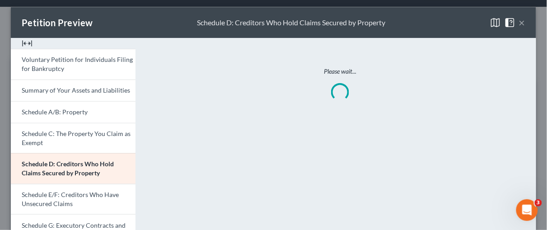
click at [519, 21] on button "×" at bounding box center [522, 22] width 6 height 11
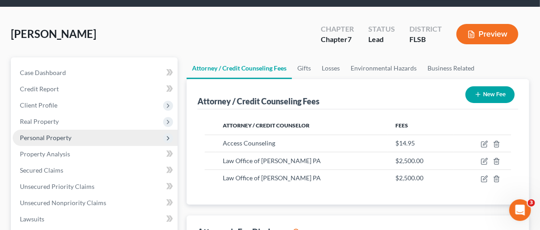
click at [38, 131] on span "Personal Property" at bounding box center [95, 138] width 165 height 16
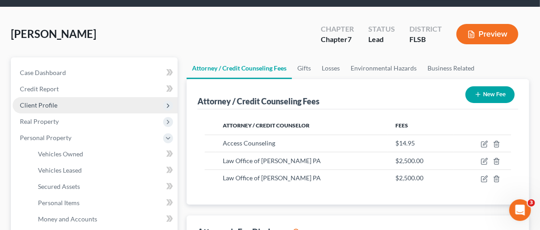
click at [41, 103] on span "Client Profile" at bounding box center [38, 105] width 37 height 8
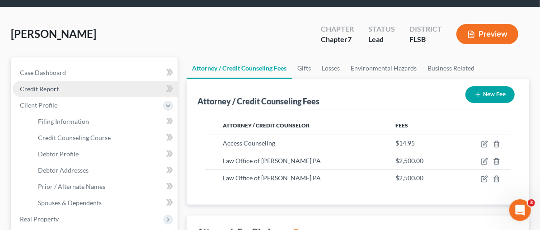
click at [48, 85] on span "Credit Report" at bounding box center [39, 89] width 39 height 8
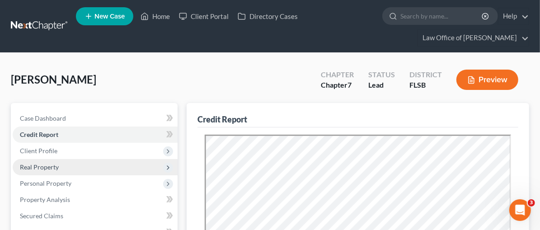
click at [50, 171] on span "Real Property" at bounding box center [95, 167] width 165 height 16
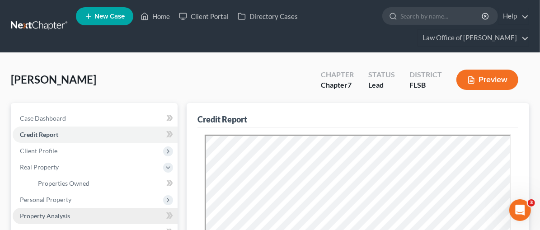
click at [55, 212] on span "Property Analysis" at bounding box center [45, 216] width 50 height 8
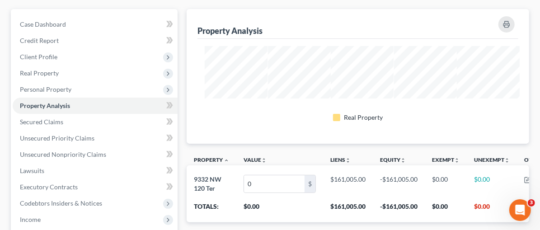
scroll to position [90, 0]
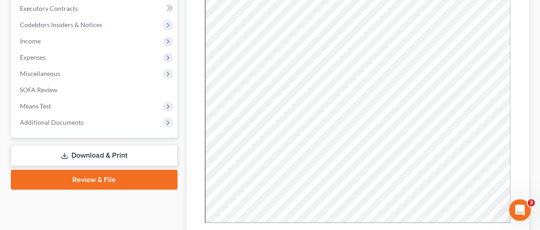
scroll to position [305, 0]
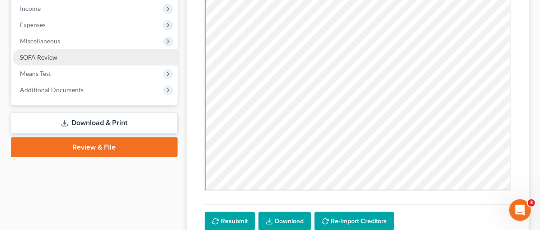
click at [51, 54] on span "SOFA Review" at bounding box center [38, 57] width 37 height 8
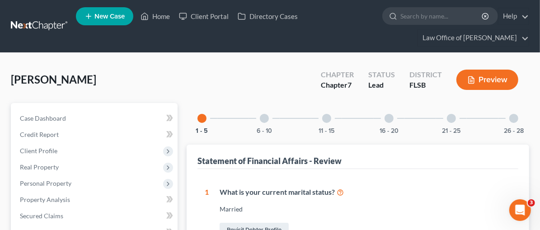
click at [447, 118] on div at bounding box center [451, 118] width 9 height 9
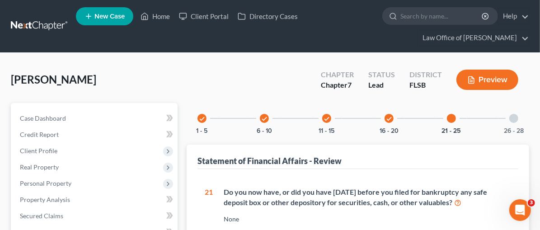
click at [447, 118] on div at bounding box center [451, 118] width 9 height 9
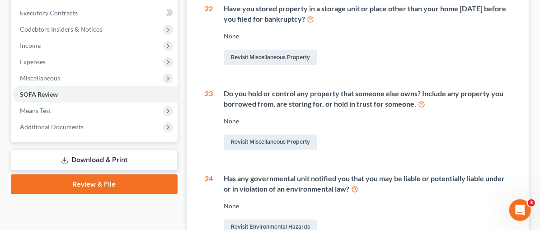
scroll to position [280, 0]
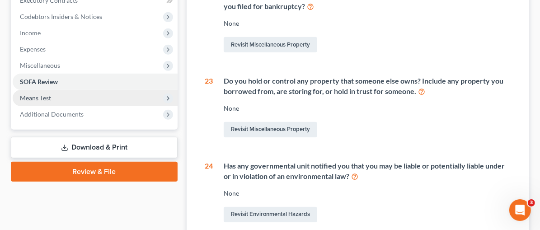
click at [38, 92] on span "Means Test" at bounding box center [95, 98] width 165 height 16
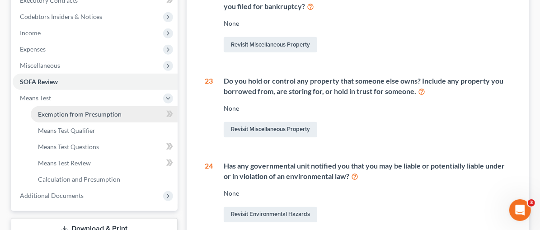
click at [86, 112] on span "Exemption from Presumption" at bounding box center [80, 114] width 84 height 8
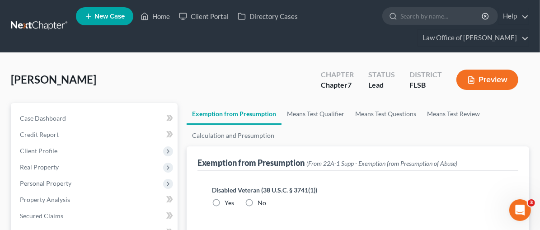
click at [257, 200] on label "No" at bounding box center [261, 202] width 9 height 9
click at [261, 200] on input "No" at bounding box center [264, 201] width 6 height 6
radio input "true"
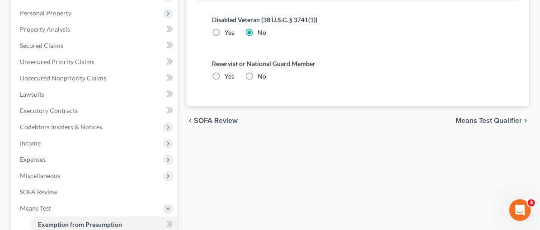
scroll to position [176, 0]
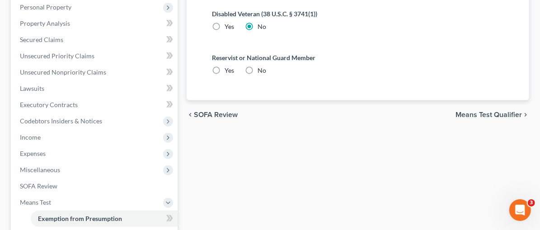
drag, startPoint x: 205, startPoint y: 68, endPoint x: 217, endPoint y: 70, distance: 11.4
click at [257, 68] on label "No" at bounding box center [261, 70] width 9 height 9
click at [261, 68] on input "No" at bounding box center [264, 69] width 6 height 6
radio input "true"
click at [514, 116] on span "Means Test Qualifier" at bounding box center [488, 114] width 66 height 7
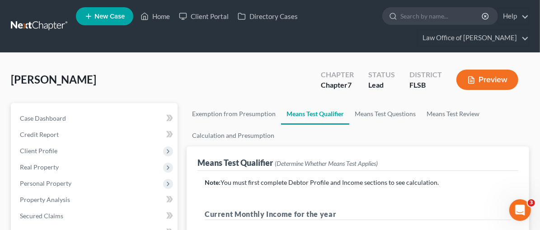
click at [483, 79] on button "Preview" at bounding box center [487, 80] width 62 height 20
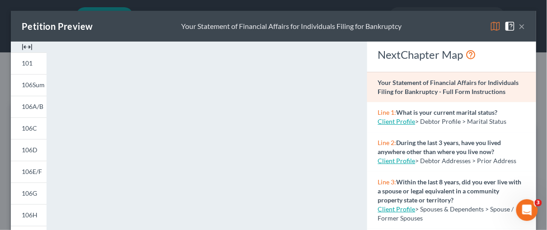
click at [29, 48] on img at bounding box center [27, 47] width 11 height 11
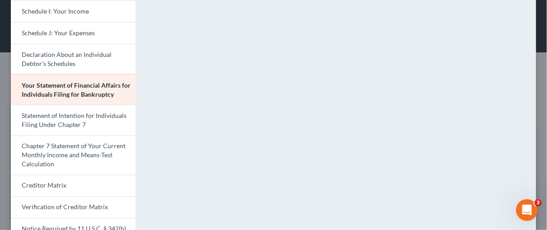
scroll to position [267, 0]
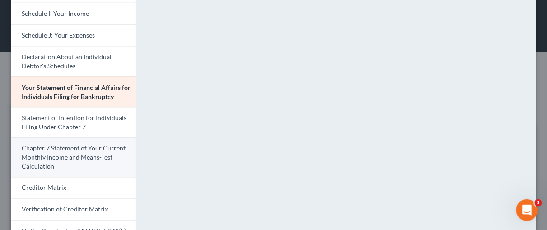
click at [42, 152] on span "Chapter 7 Statement of Your Current Monthly Income and Means-Test Calculation" at bounding box center [74, 158] width 104 height 26
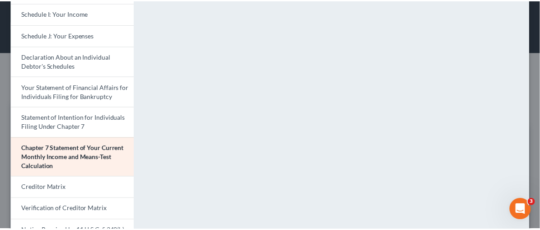
scroll to position [243, 0]
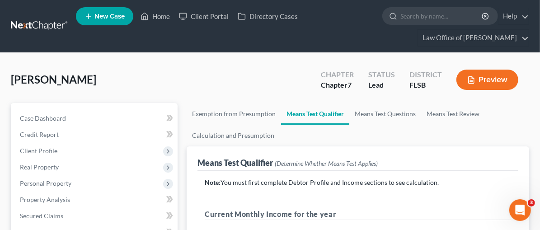
drag, startPoint x: 542, startPoint y: 115, endPoint x: 538, endPoint y: 53, distance: 62.0
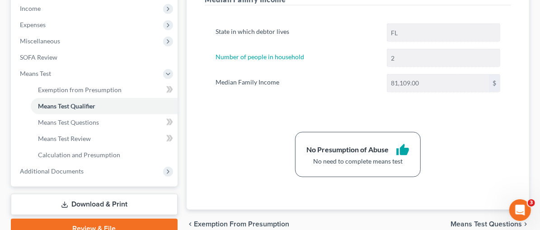
scroll to position [308, 0]
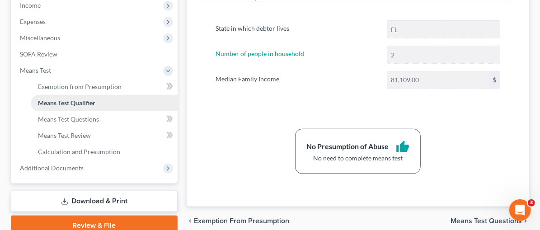
click at [81, 104] on span "Means Test Qualifier" at bounding box center [66, 103] width 57 height 8
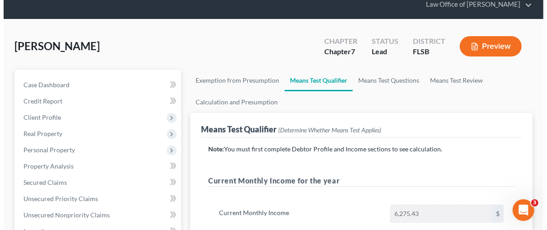
scroll to position [34, 0]
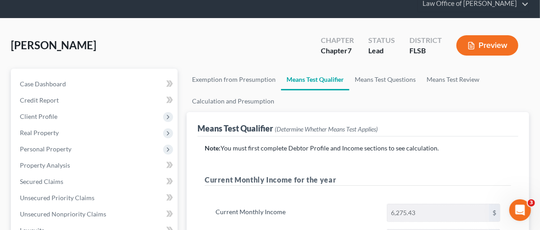
click at [495, 43] on button "Preview" at bounding box center [487, 45] width 62 height 20
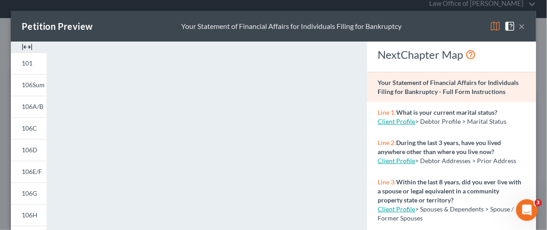
click at [25, 45] on img at bounding box center [27, 47] width 11 height 11
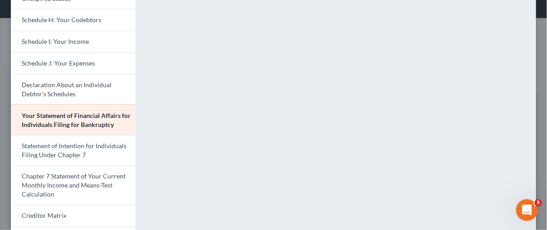
scroll to position [244, 0]
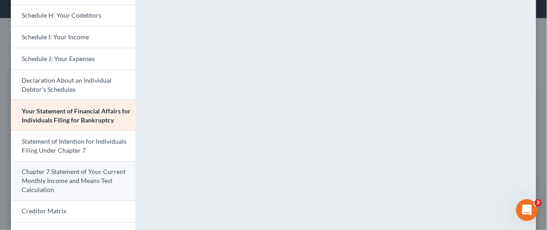
click at [55, 177] on span "Chapter 7 Statement of Your Current Monthly Income and Means-Test Calculation" at bounding box center [74, 181] width 104 height 26
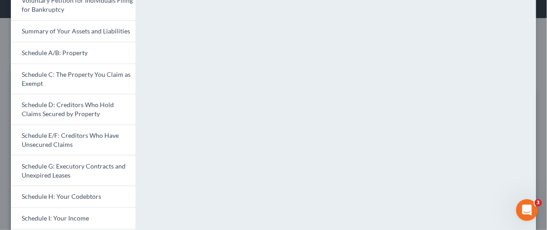
scroll to position [64, 0]
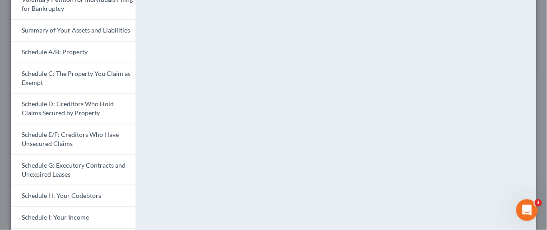
radio input "true"
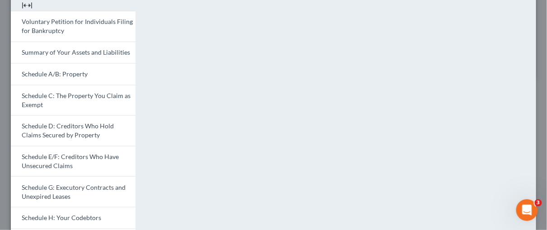
scroll to position [0, 0]
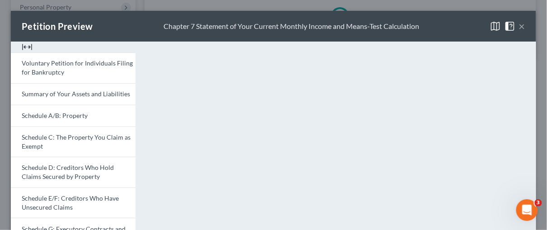
scroll to position [280, 0]
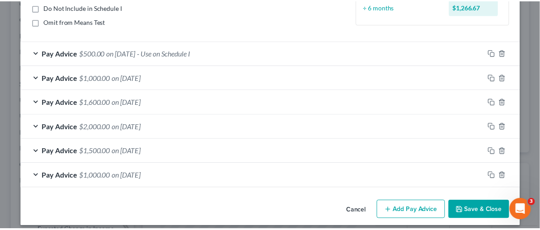
scroll to position [136, 0]
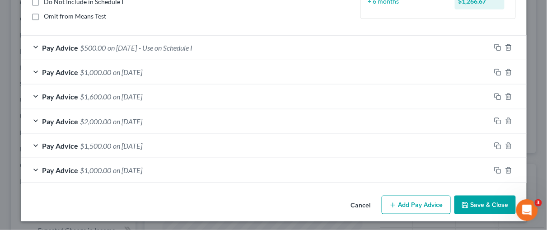
click at [485, 202] on button "Save & Close" at bounding box center [484, 205] width 61 height 19
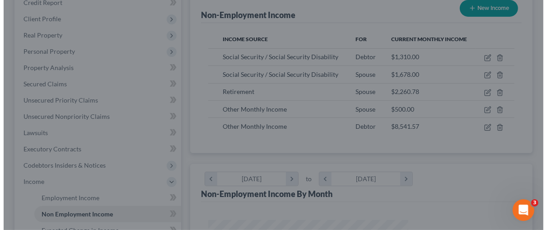
scroll to position [451446, 451392]
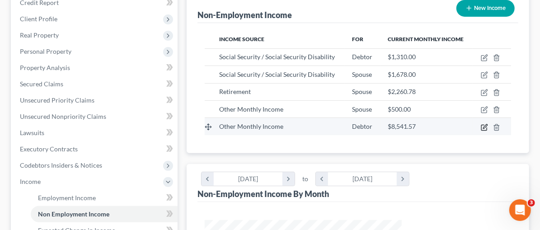
click at [487, 124] on icon "button" at bounding box center [484, 127] width 7 height 7
select select "13"
select select "0"
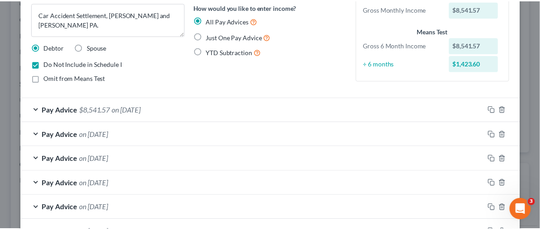
scroll to position [136, 0]
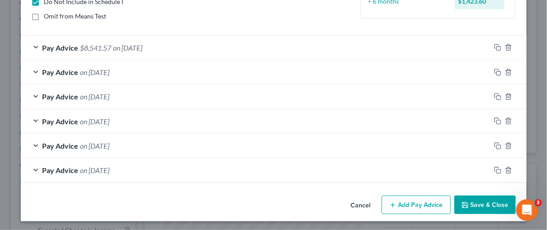
drag, startPoint x: 543, startPoint y: 101, endPoint x: 2, endPoint y: 5, distance: 549.5
click at [491, 204] on button "Save & Close" at bounding box center [484, 205] width 61 height 19
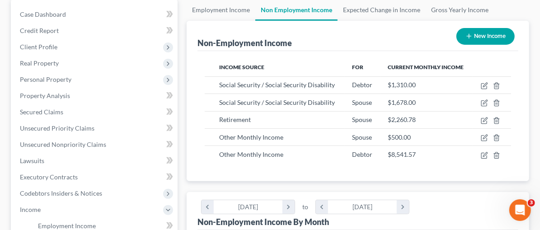
scroll to position [75, 0]
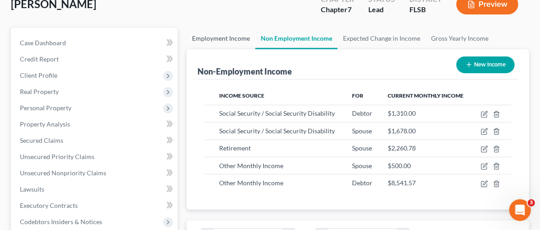
click at [187, 39] on link "Employment Income" at bounding box center [221, 39] width 69 height 22
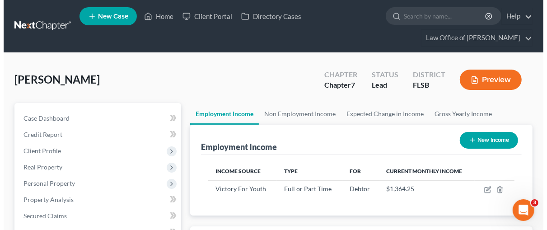
scroll to position [161, 215]
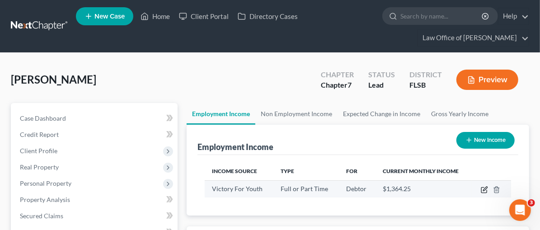
click at [484, 187] on icon "button" at bounding box center [484, 189] width 7 height 7
select select "0"
select select "9"
select select "2"
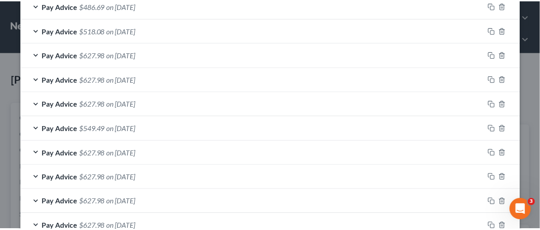
scroll to position [465, 0]
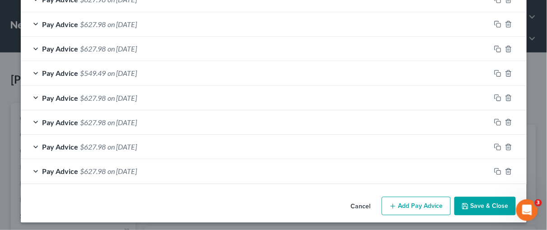
click at [473, 201] on button "Save & Close" at bounding box center [484, 205] width 61 height 19
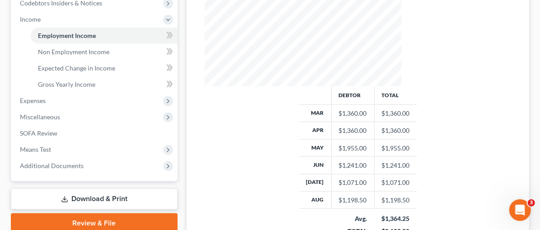
scroll to position [297, 0]
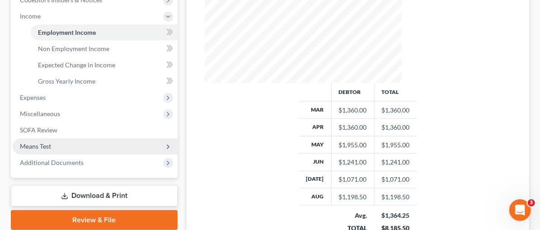
click at [63, 145] on span "Means Test" at bounding box center [95, 146] width 165 height 16
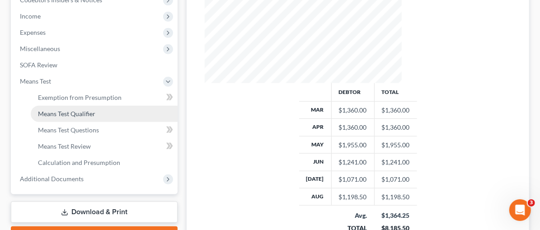
click at [48, 111] on span "Means Test Qualifier" at bounding box center [66, 114] width 57 height 8
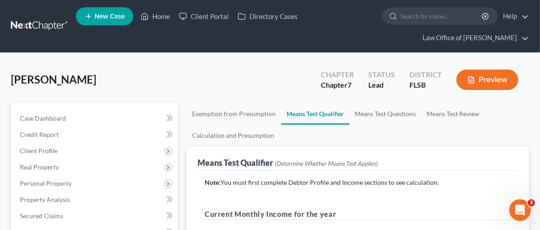
click at [483, 75] on button "Preview" at bounding box center [487, 80] width 62 height 20
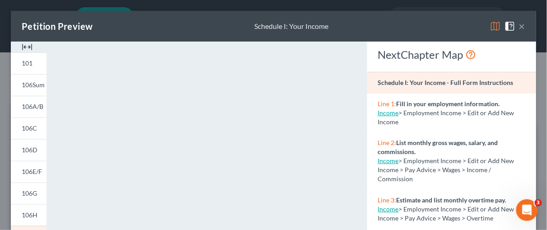
click at [30, 46] on img at bounding box center [27, 47] width 11 height 11
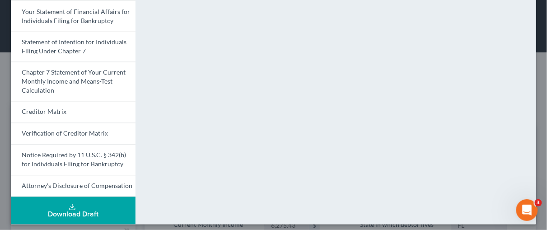
scroll to position [346, 0]
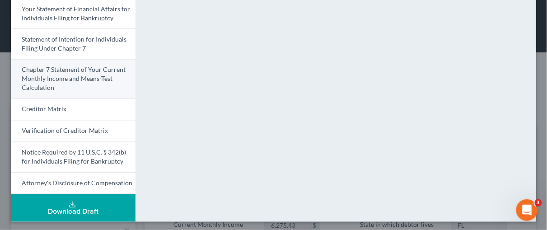
click at [73, 75] on span "Chapter 7 Statement of Your Current Monthly Income and Means-Test Calculation" at bounding box center [74, 79] width 104 height 26
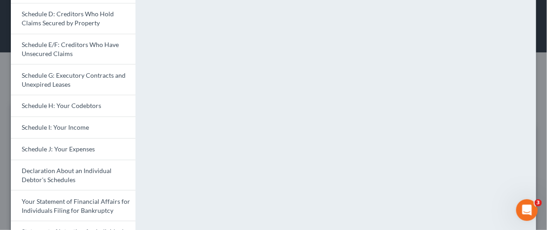
scroll to position [154, 0]
click at [58, 129] on link "Schedule I: Your Income" at bounding box center [73, 127] width 125 height 22
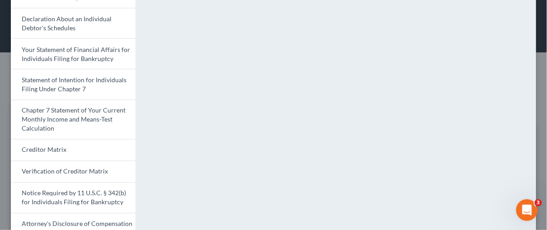
scroll to position [310, 0]
